Goal: Information Seeking & Learning: Check status

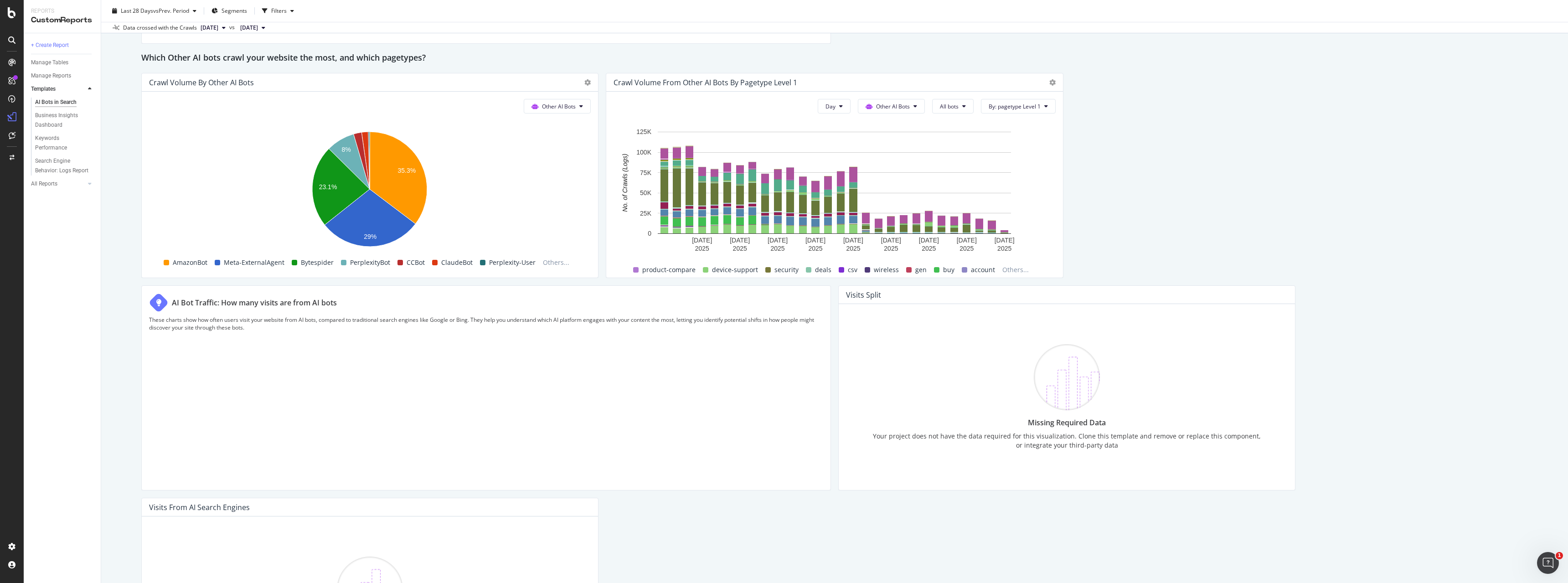
scroll to position [953, 0]
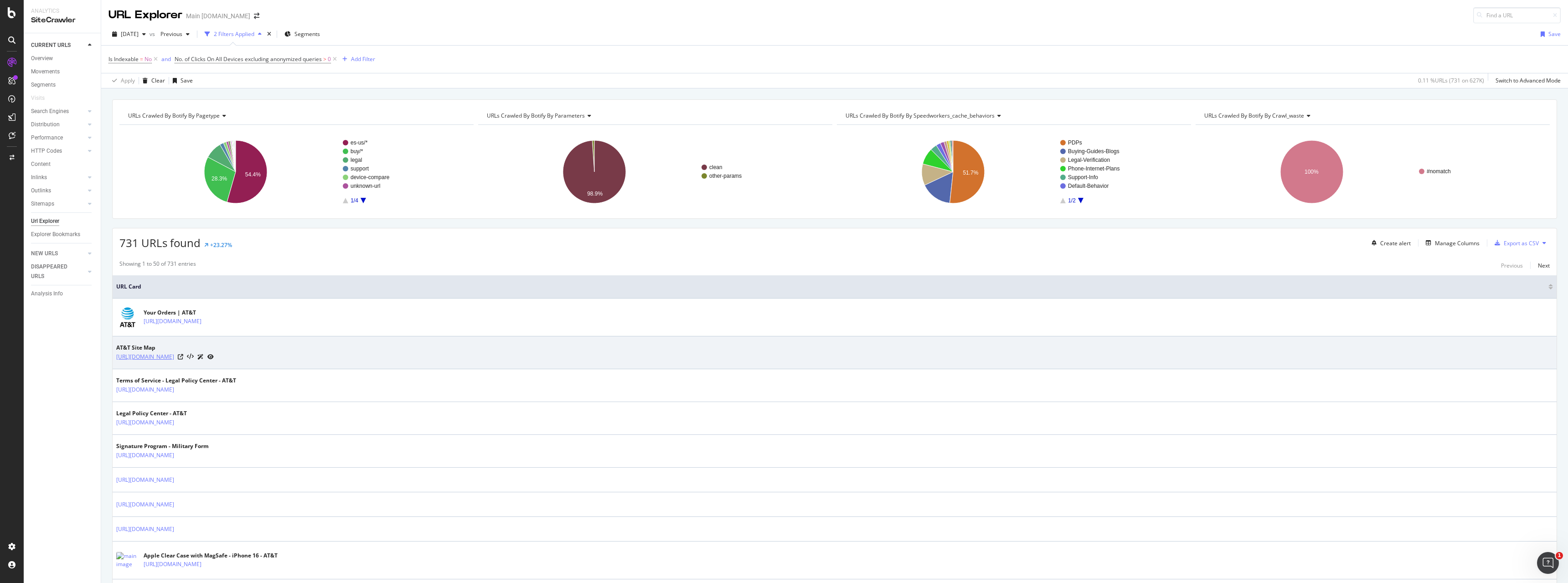
click at [139, 358] on link "https://www.att.com/sitemap/" at bounding box center [145, 357] width 58 height 9
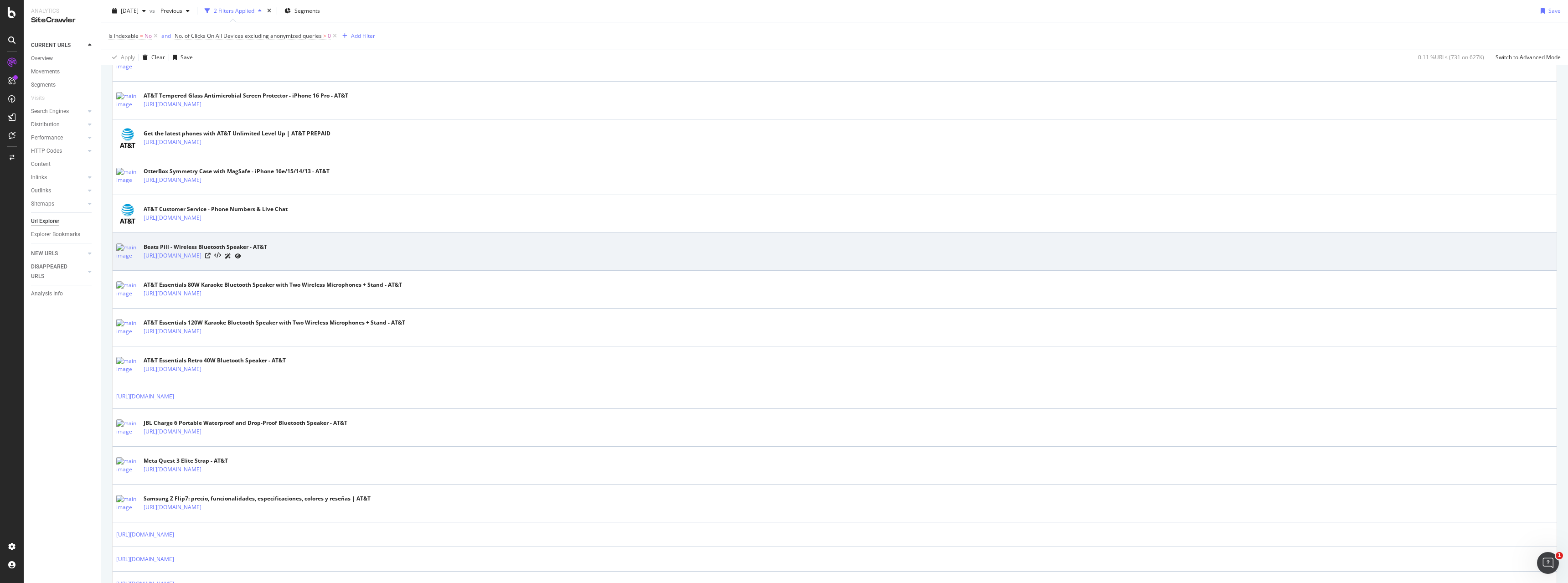
scroll to position [1298, 0]
